Goal: Navigation & Orientation: Go to known website

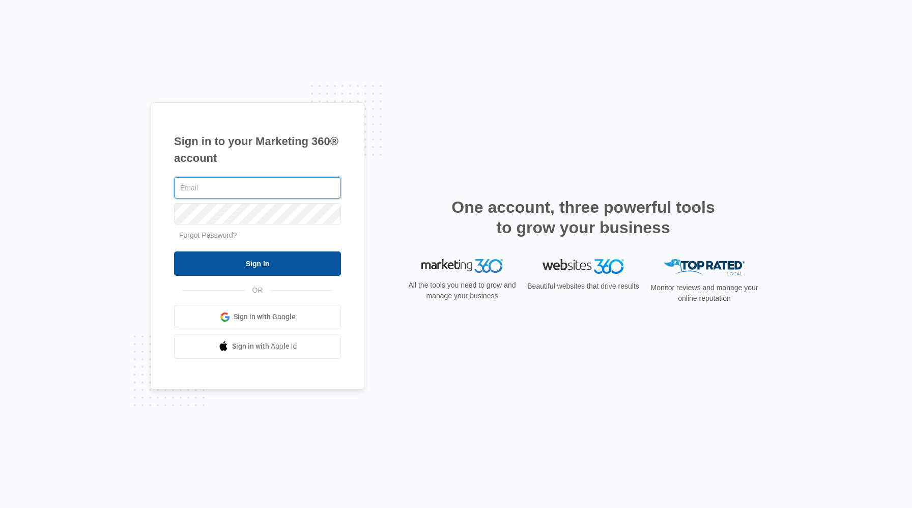
type input "katie@7figurefoundation.com"
click at [267, 269] on input "Sign In" at bounding box center [257, 263] width 167 height 24
